Goal: Transaction & Acquisition: Purchase product/service

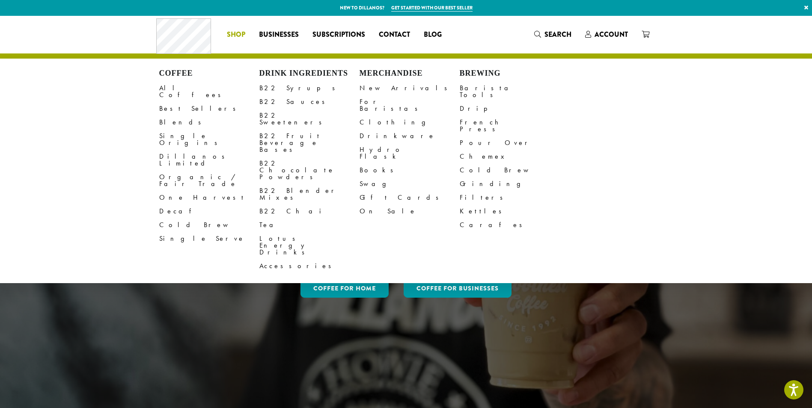
click at [237, 35] on span "Shop" at bounding box center [236, 35] width 18 height 11
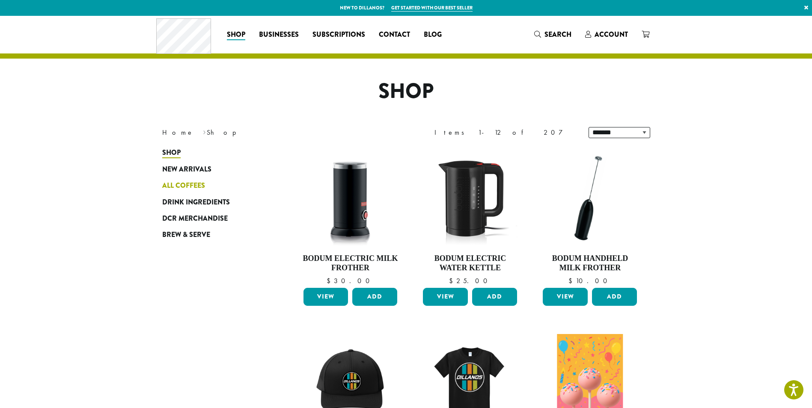
click at [195, 184] on span "All Coffees" at bounding box center [183, 186] width 43 height 11
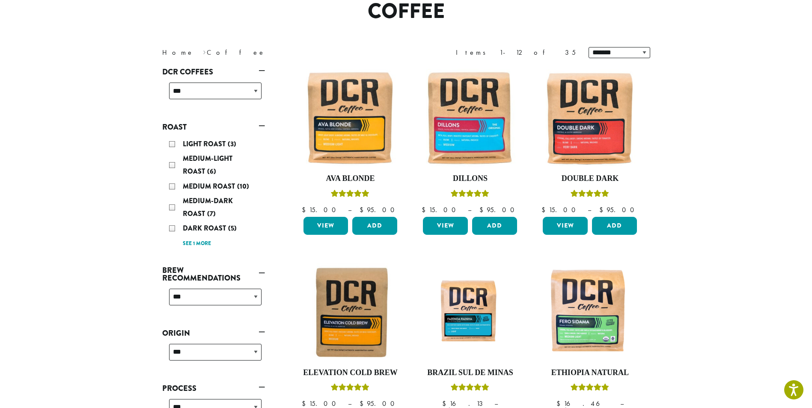
scroll to position [83, 0]
